Goal: Obtain resource: Obtain resource

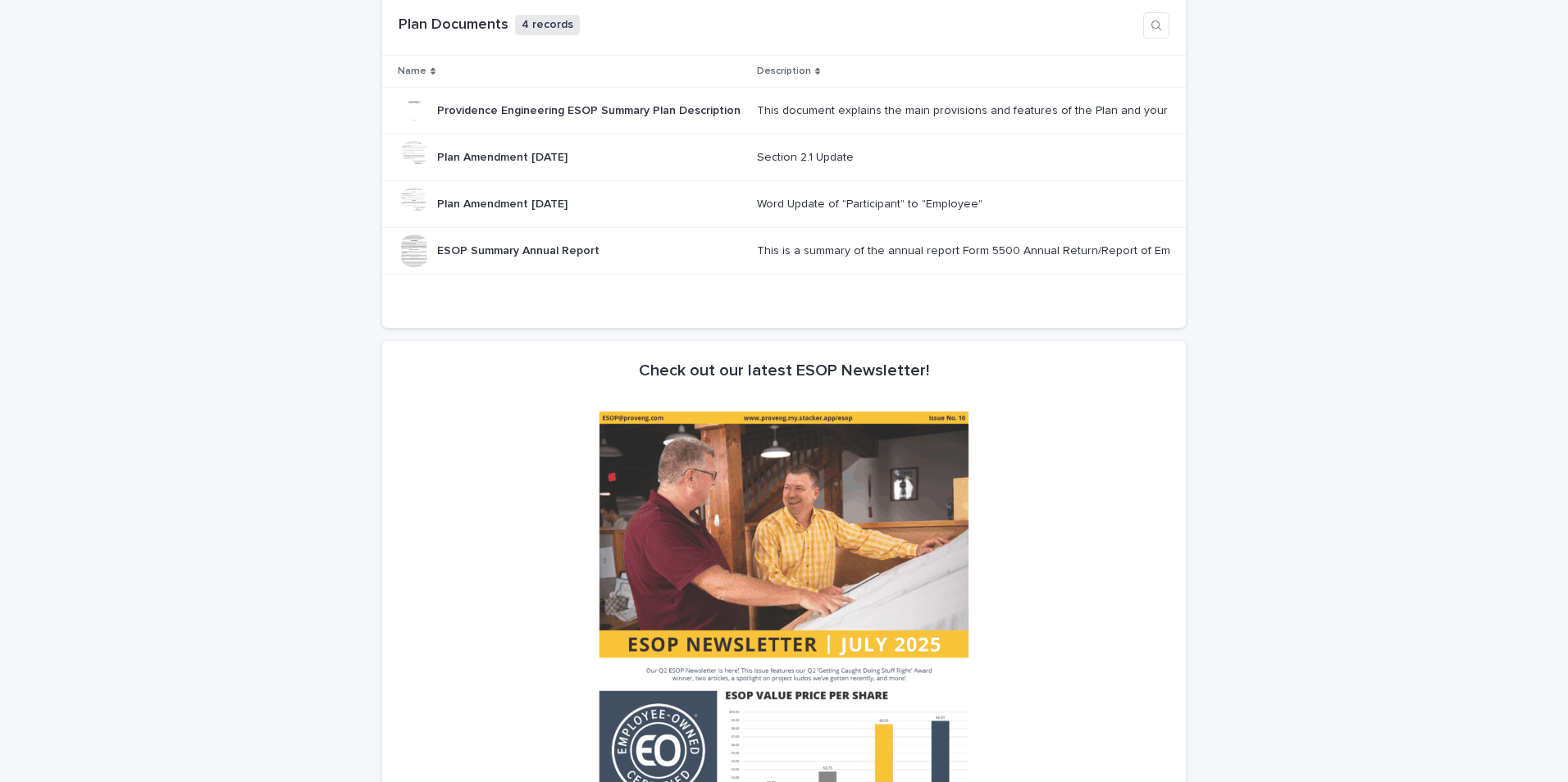
scroll to position [902, 0]
click at [794, 106] on div "This document explains the main provisions and features of the Plan and your ri…" at bounding box center [962, 110] width 410 height 14
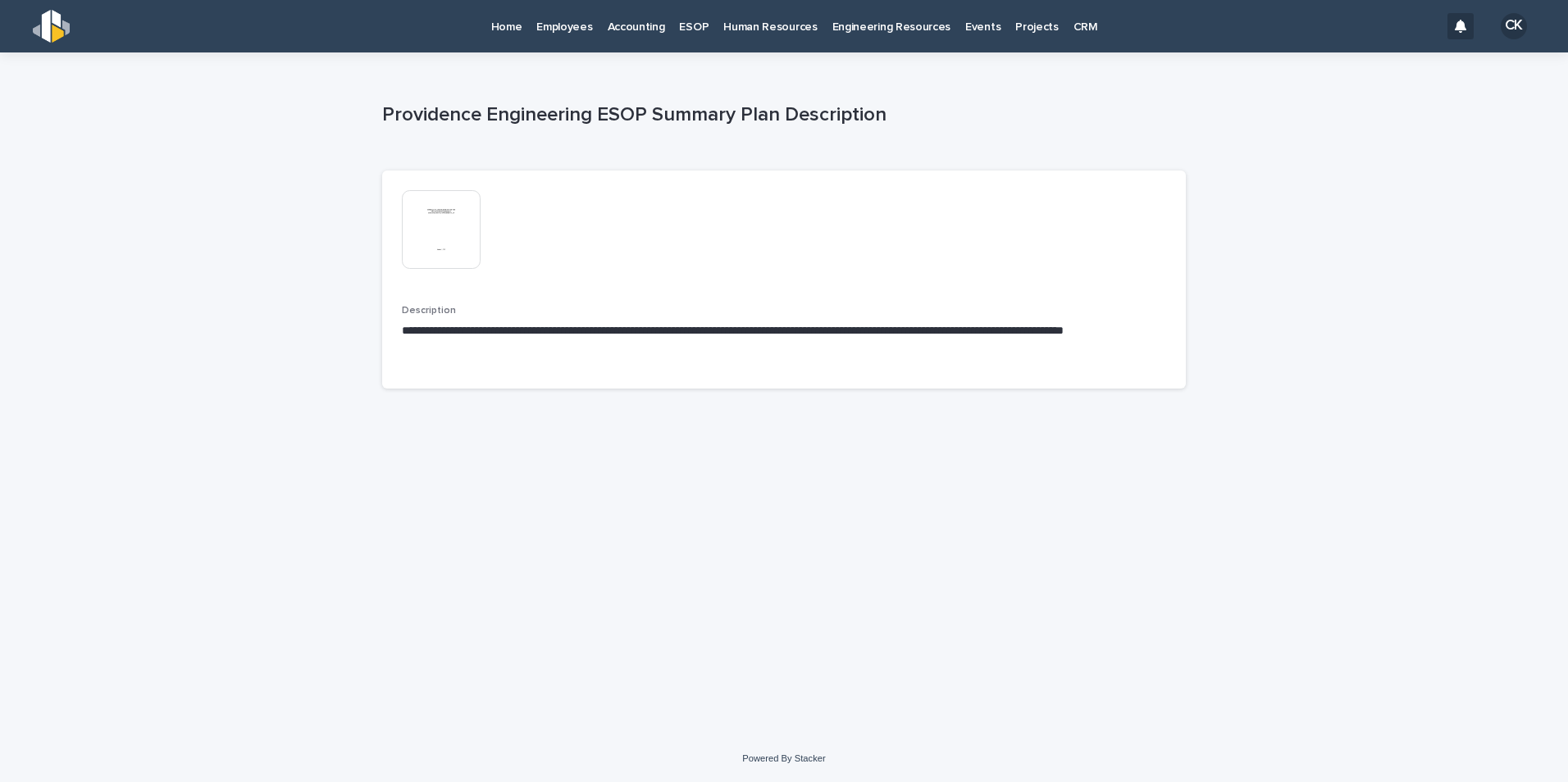
click at [433, 229] on img at bounding box center [441, 230] width 79 height 79
